Goal: Task Accomplishment & Management: Manage account settings

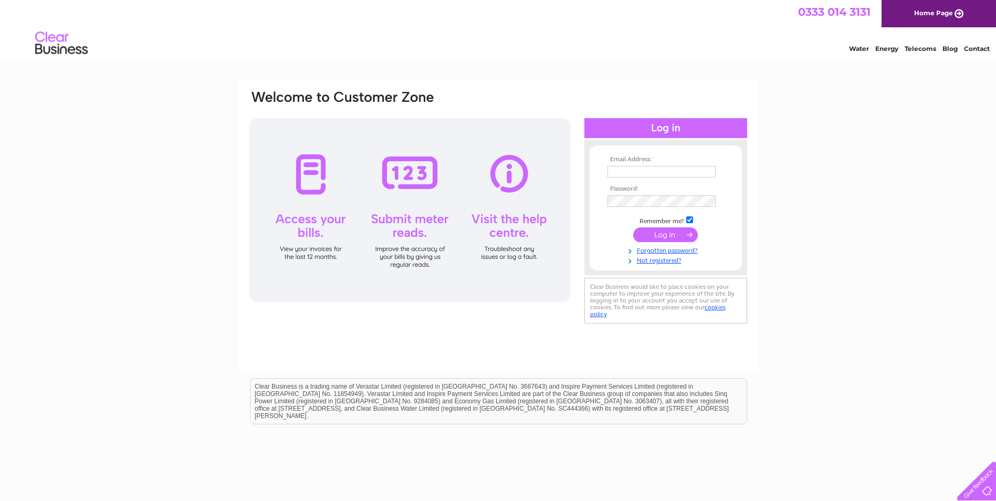
type input "[PERSON_NAME][EMAIL_ADDRESS][DOMAIN_NAME]"
click at [663, 234] on input "submit" at bounding box center [665, 234] width 65 height 15
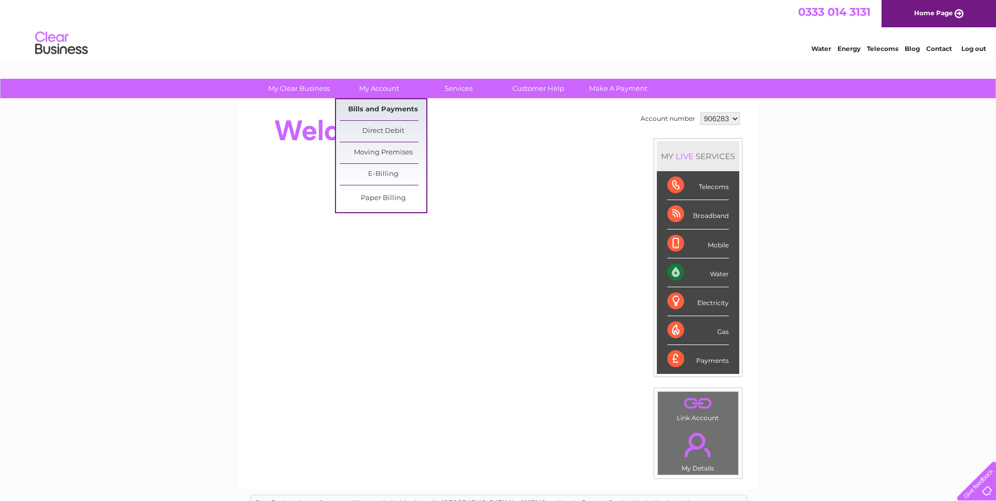
click at [393, 112] on link "Bills and Payments" at bounding box center [383, 109] width 87 height 21
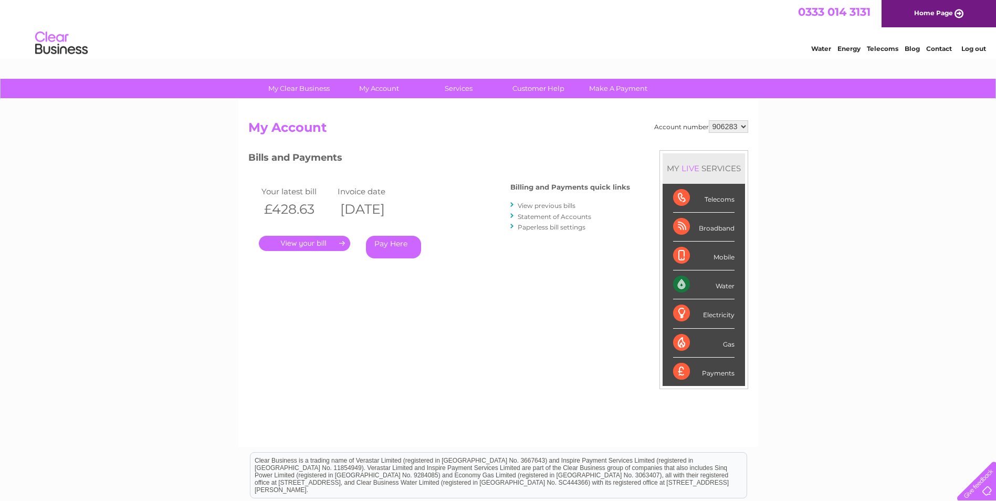
click at [335, 243] on link "." at bounding box center [304, 243] width 91 height 15
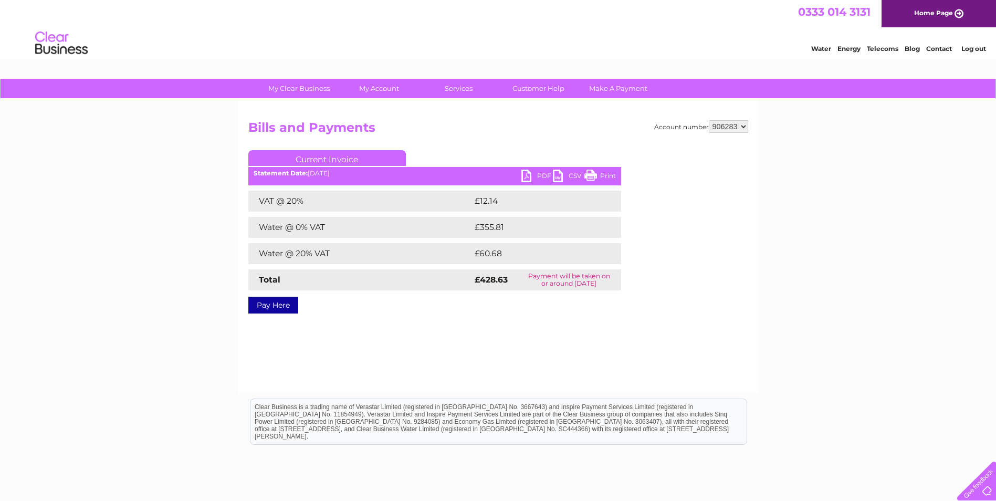
click at [544, 173] on link "PDF" at bounding box center [537, 177] width 32 height 15
